Goal: Check status: Check status

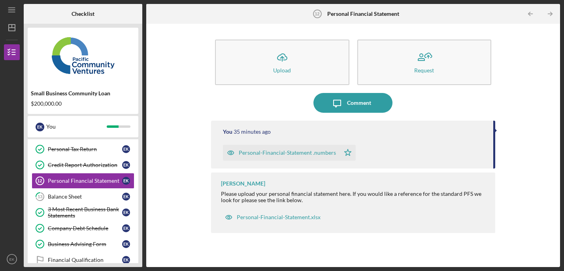
scroll to position [118, 0]
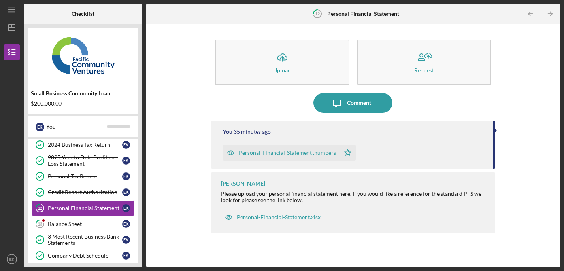
scroll to position [84, 0]
click at [81, 228] on link "13 Balance Sheet E K" at bounding box center [83, 224] width 103 height 16
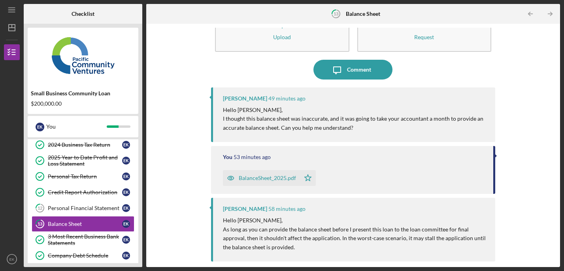
scroll to position [32, 0]
click at [263, 181] on div "BalanceSheet_2025.pdf" at bounding box center [267, 179] width 57 height 6
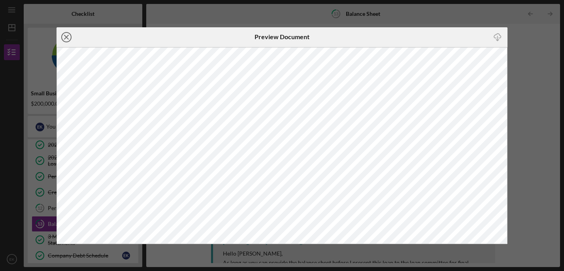
click at [68, 39] on line at bounding box center [66, 37] width 4 height 4
